Goal: Task Accomplishment & Management: Manage account settings

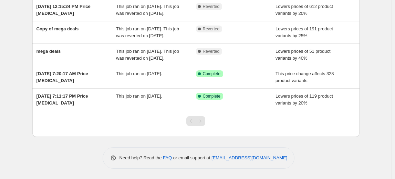
scroll to position [164, 0]
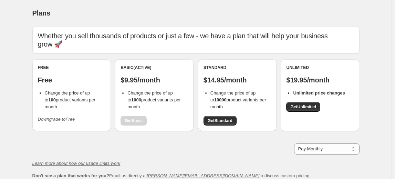
click at [63, 119] on icon "Downgrade to Free" at bounding box center [56, 119] width 37 height 5
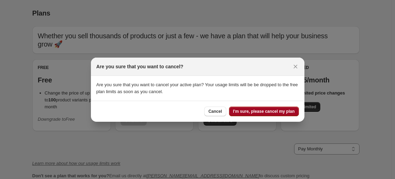
click at [261, 114] on span "I'm sure, please cancel my plan" at bounding box center [264, 112] width 62 height 6
